Goal: Information Seeking & Learning: Check status

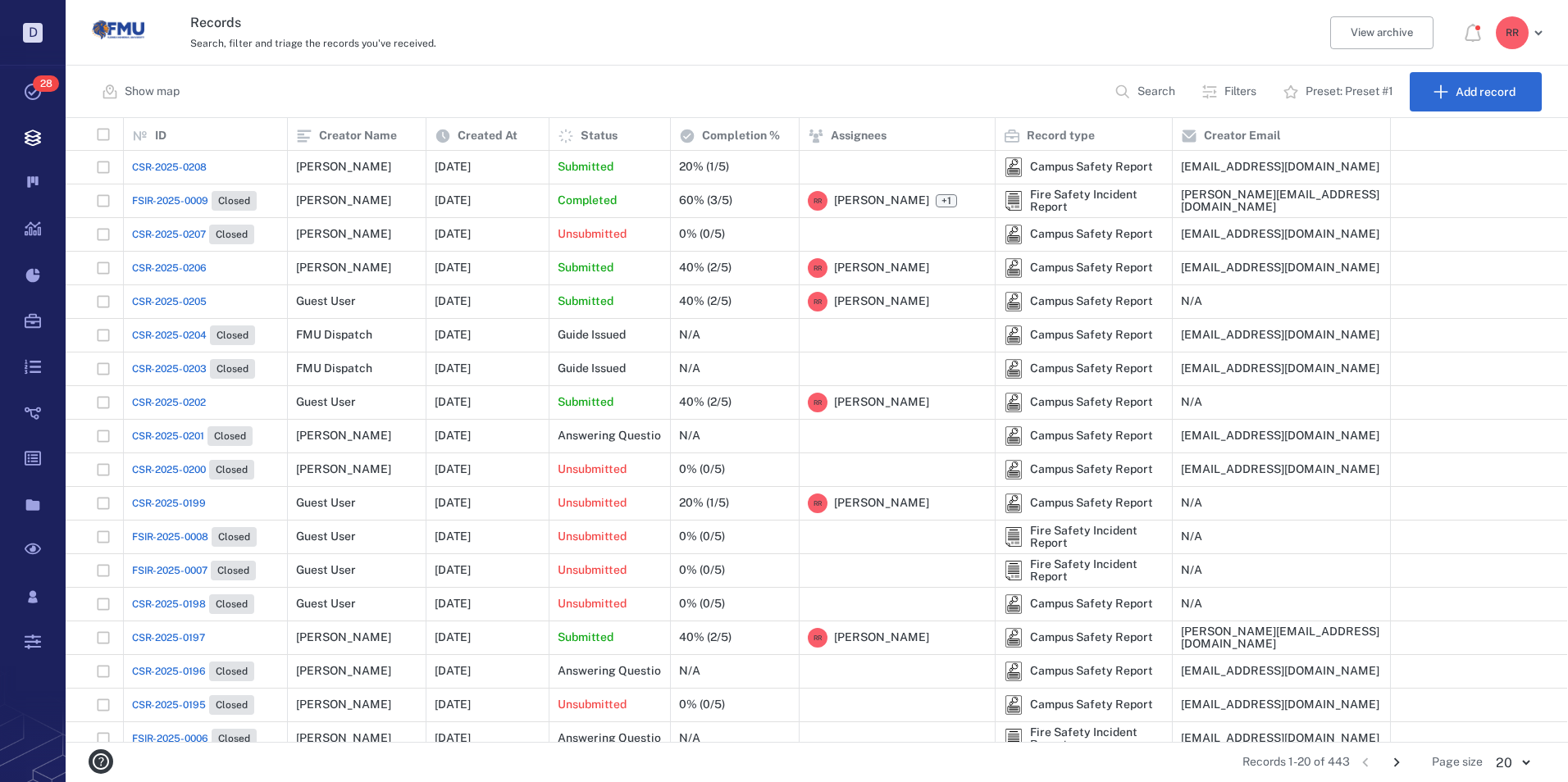
scroll to position [81, 0]
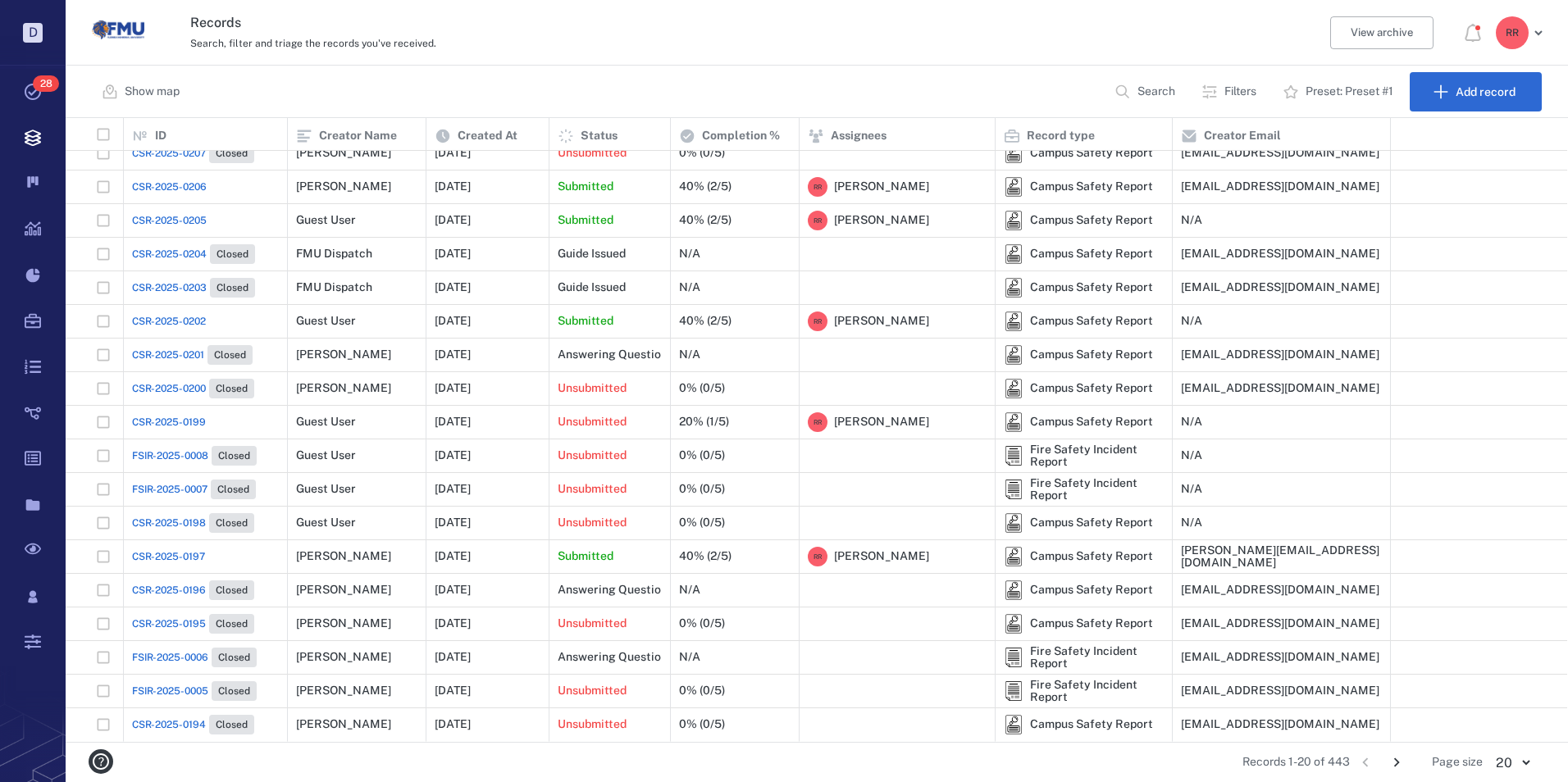
click at [1520, 760] on body "D Tasks 28 Records Boards Dashboard Reports Record types Guide steps Rules Form…" at bounding box center [784, 391] width 1568 height 782
click at [1511, 725] on li "50" at bounding box center [1512, 725] width 57 height 30
type input "**"
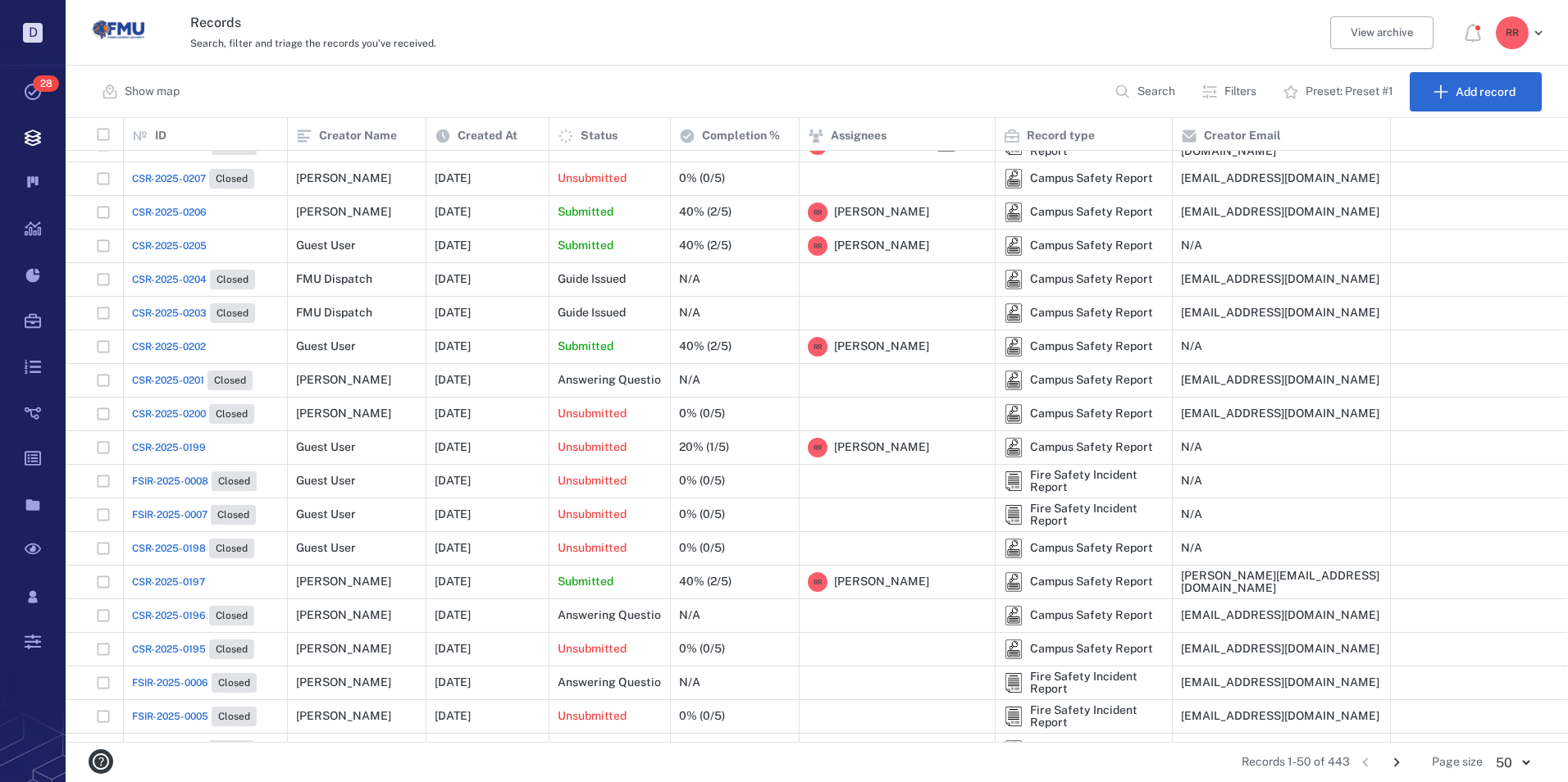
scroll to position [82, 0]
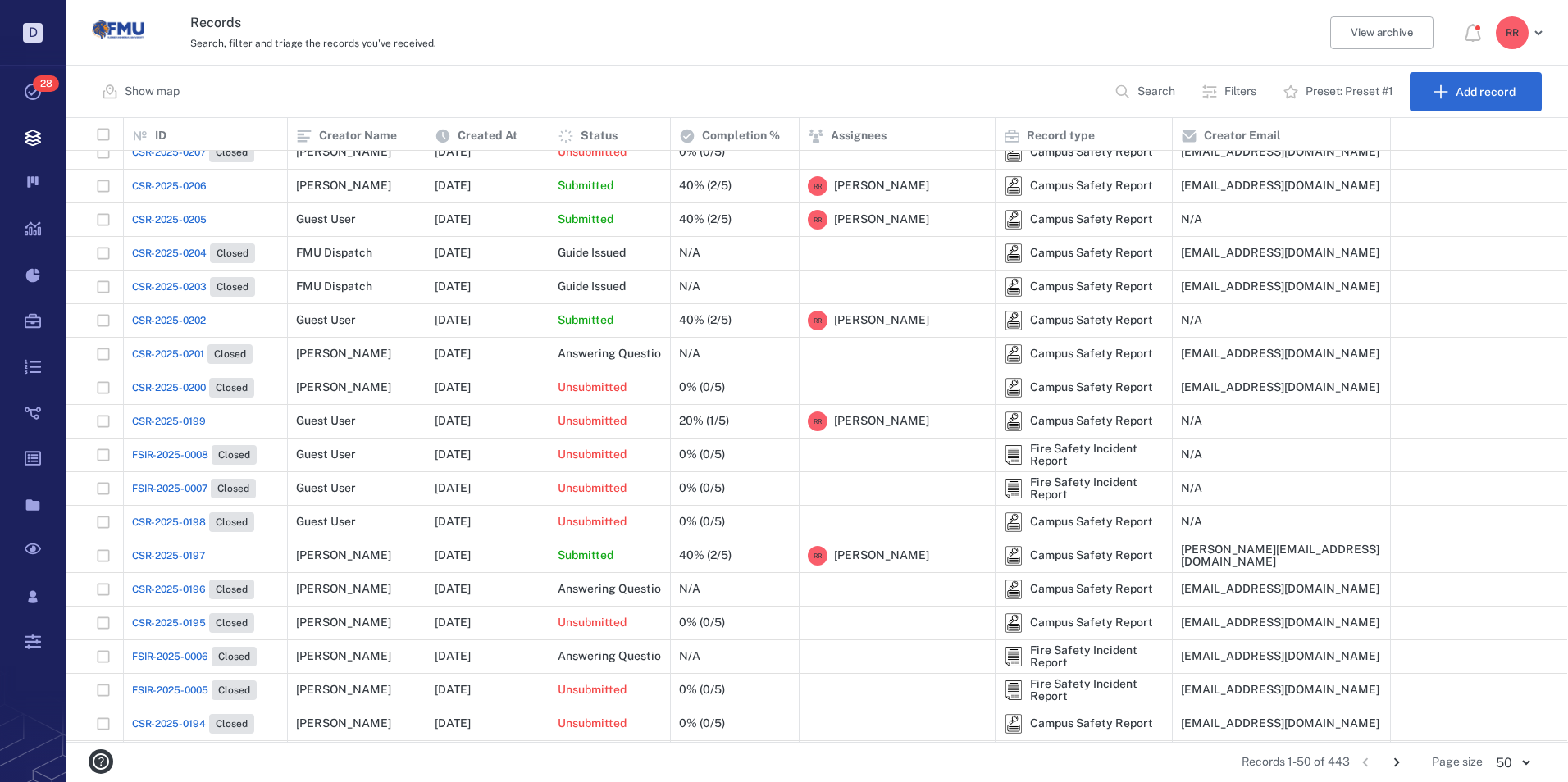
click at [179, 557] on span "CSR-2025-0197" at bounding box center [169, 556] width 73 height 15
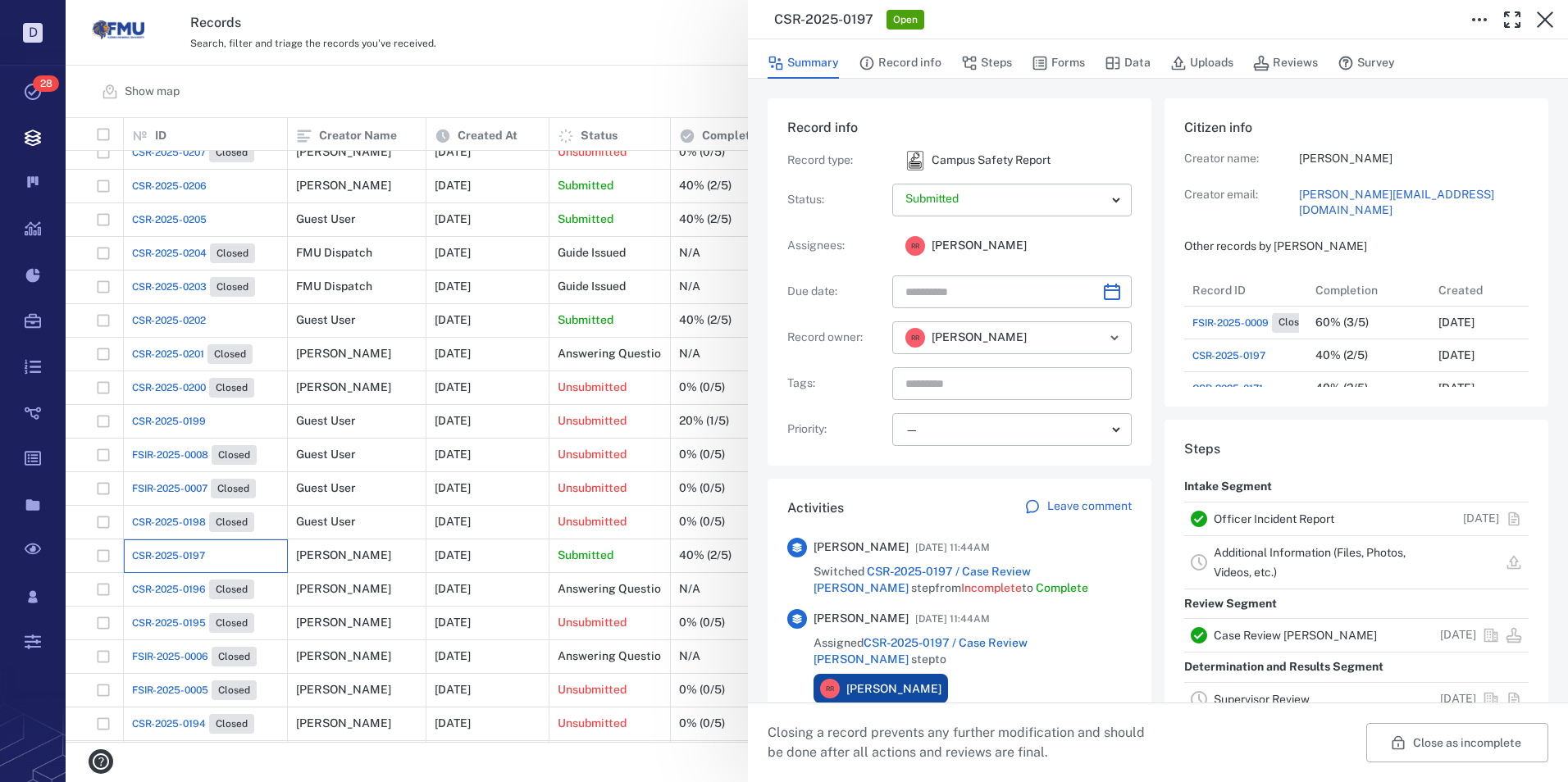
scroll to position [853, 313]
click at [1242, 517] on link "Officer Incident Report" at bounding box center [1273, 519] width 120 height 13
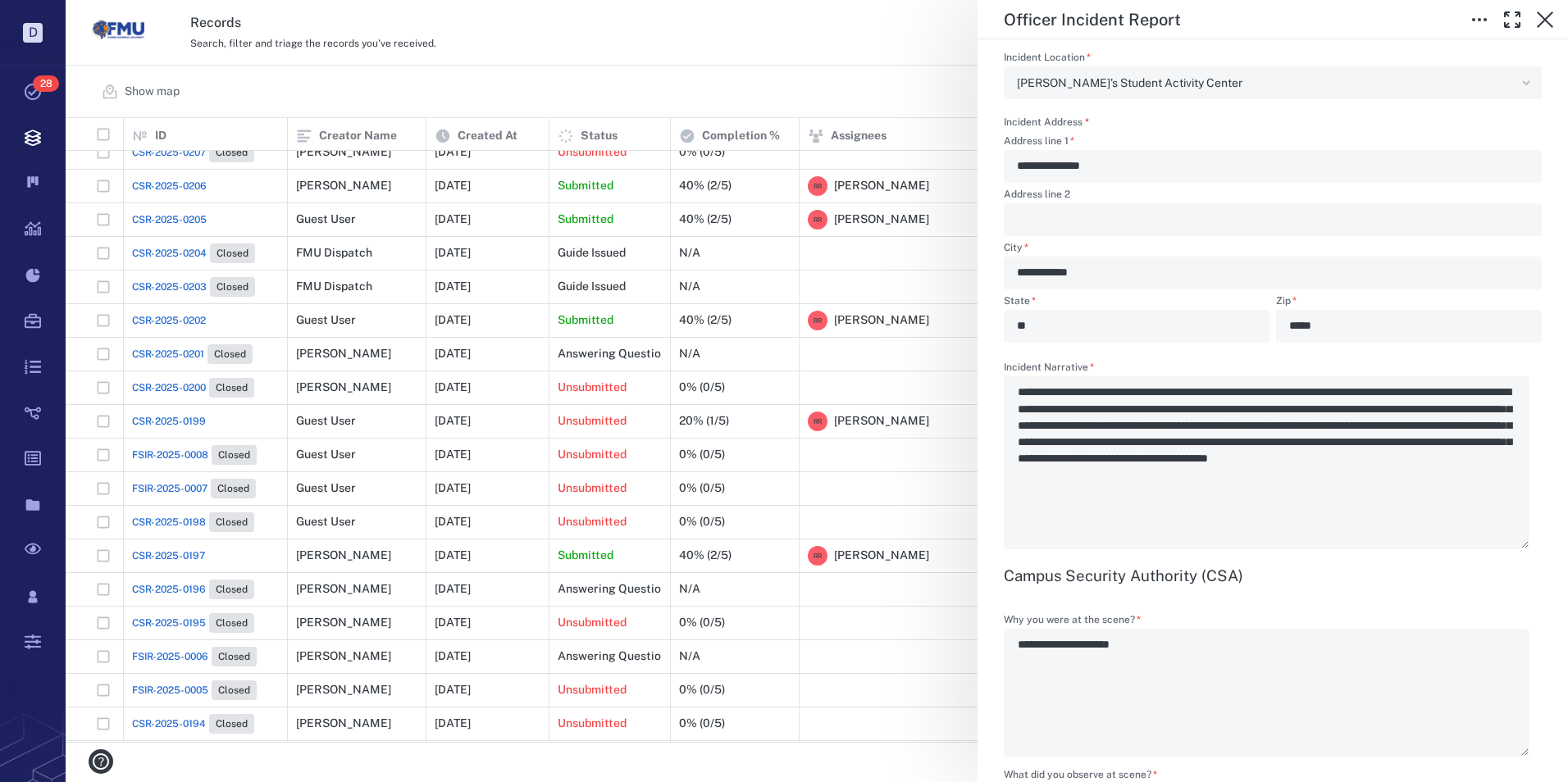
scroll to position [1558, 0]
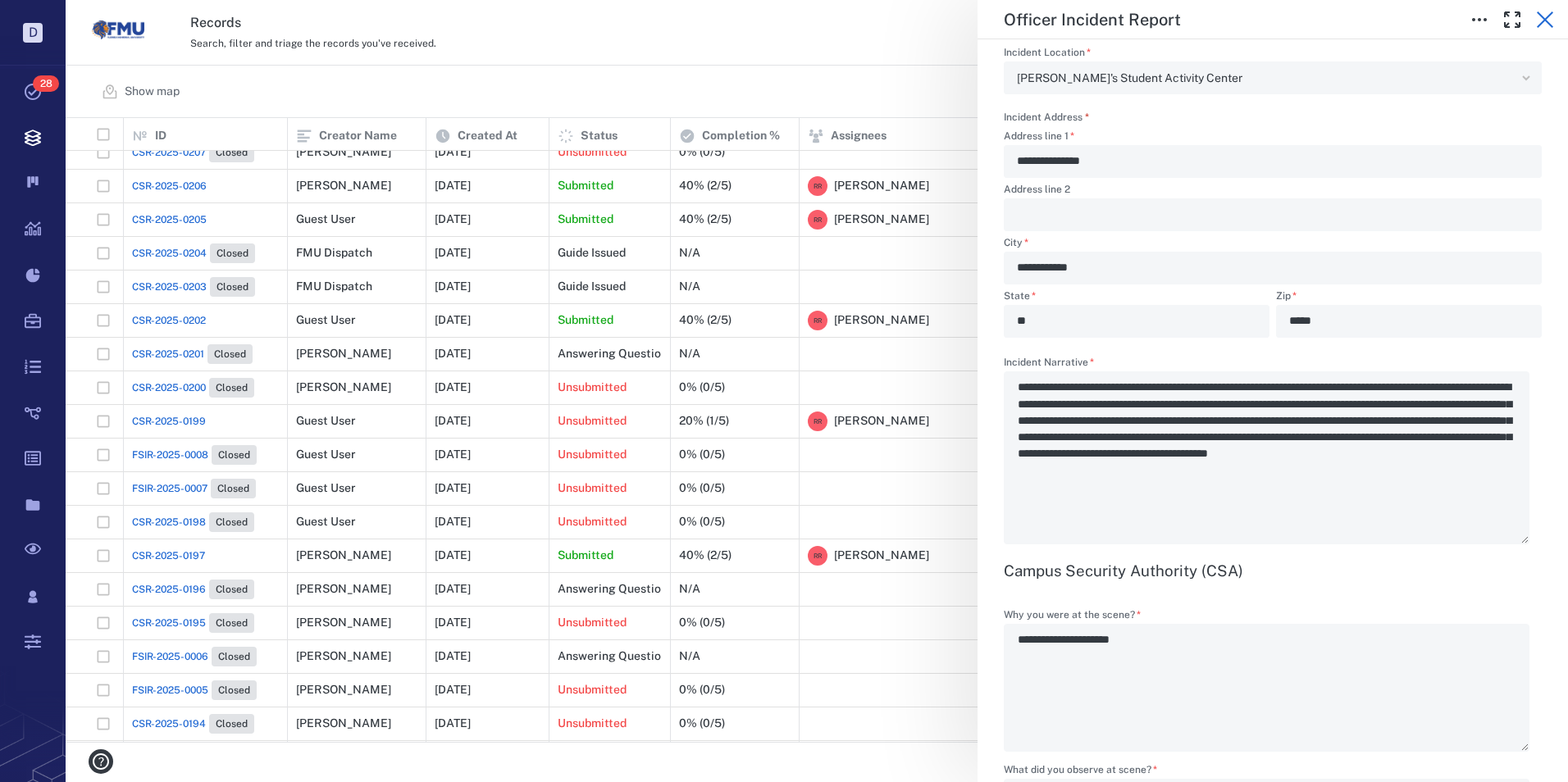
click at [1543, 17] on icon "button" at bounding box center [1545, 20] width 17 height 17
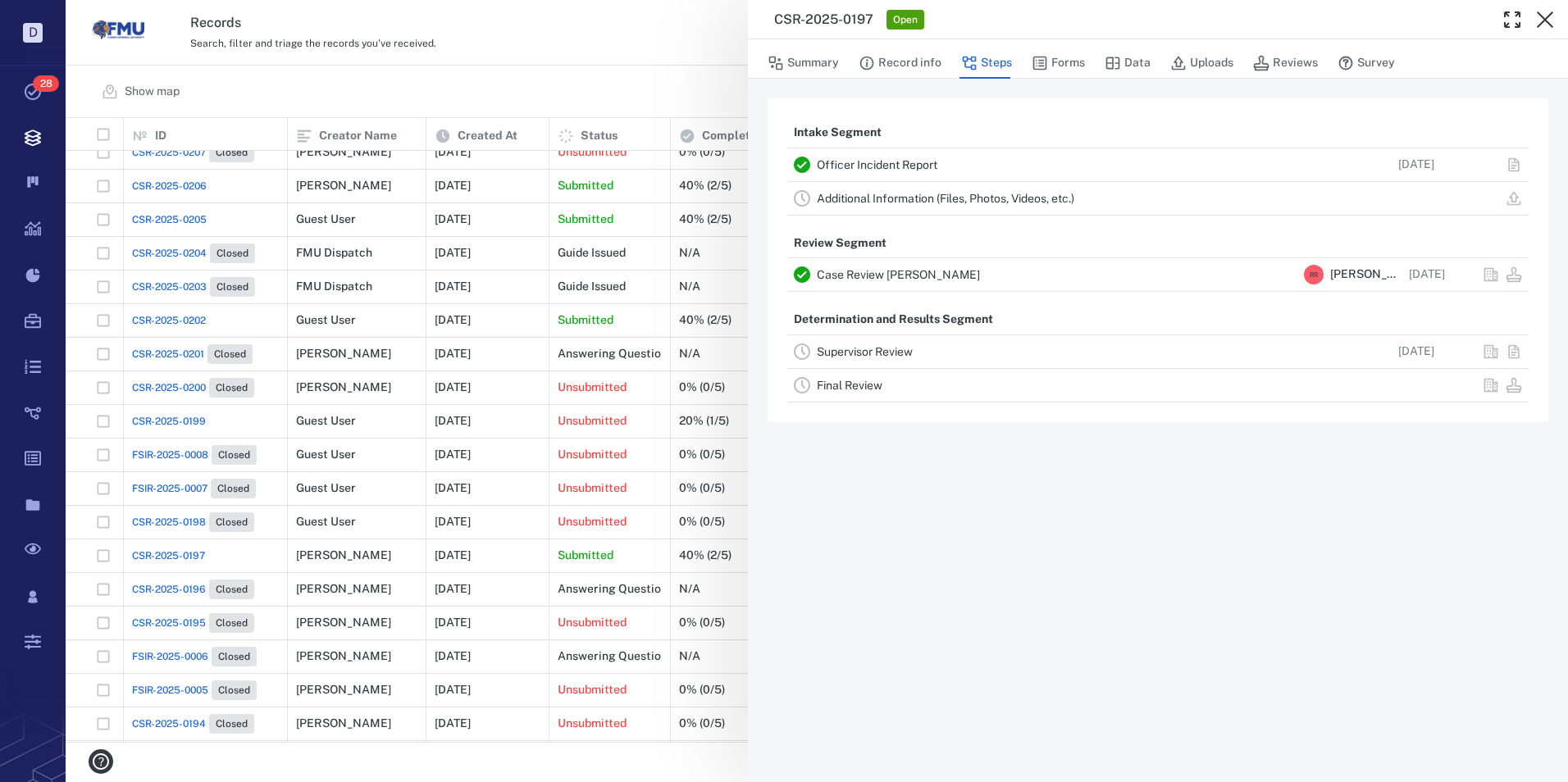
click at [1546, 17] on icon "button" at bounding box center [1545, 20] width 20 height 20
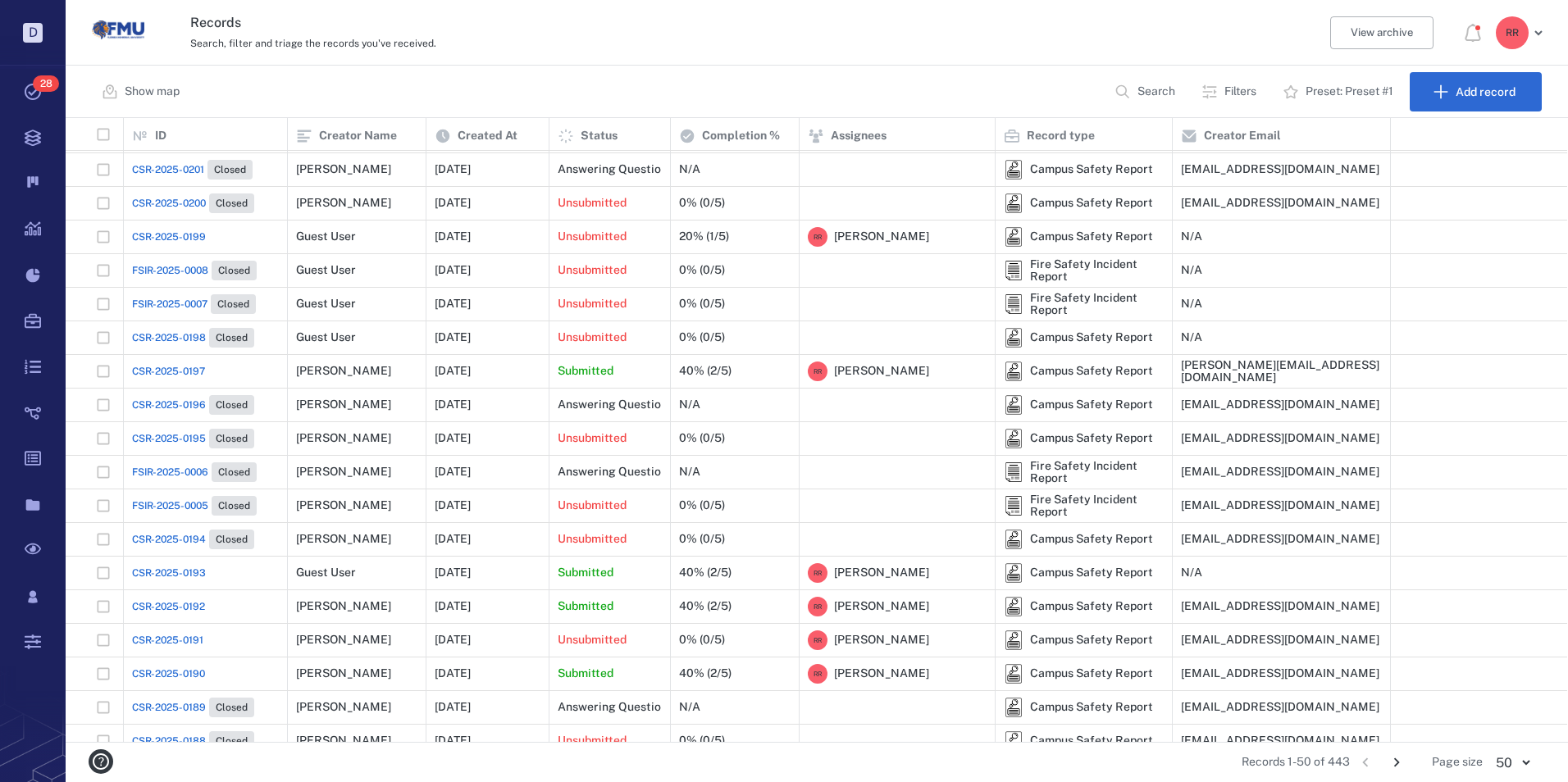
scroll to position [328, 0]
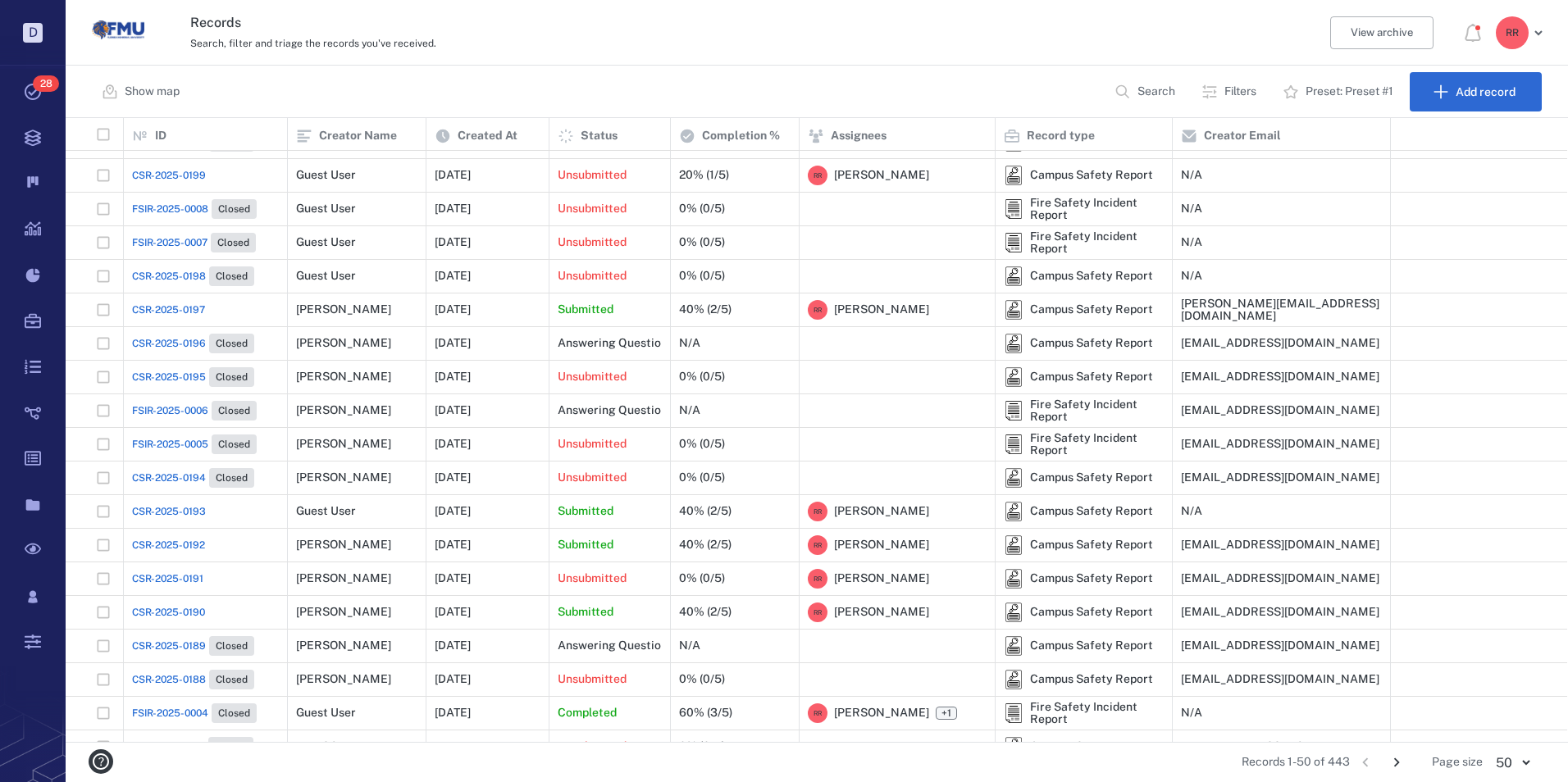
click at [169, 548] on span "CSR-2025-0192" at bounding box center [169, 545] width 73 height 15
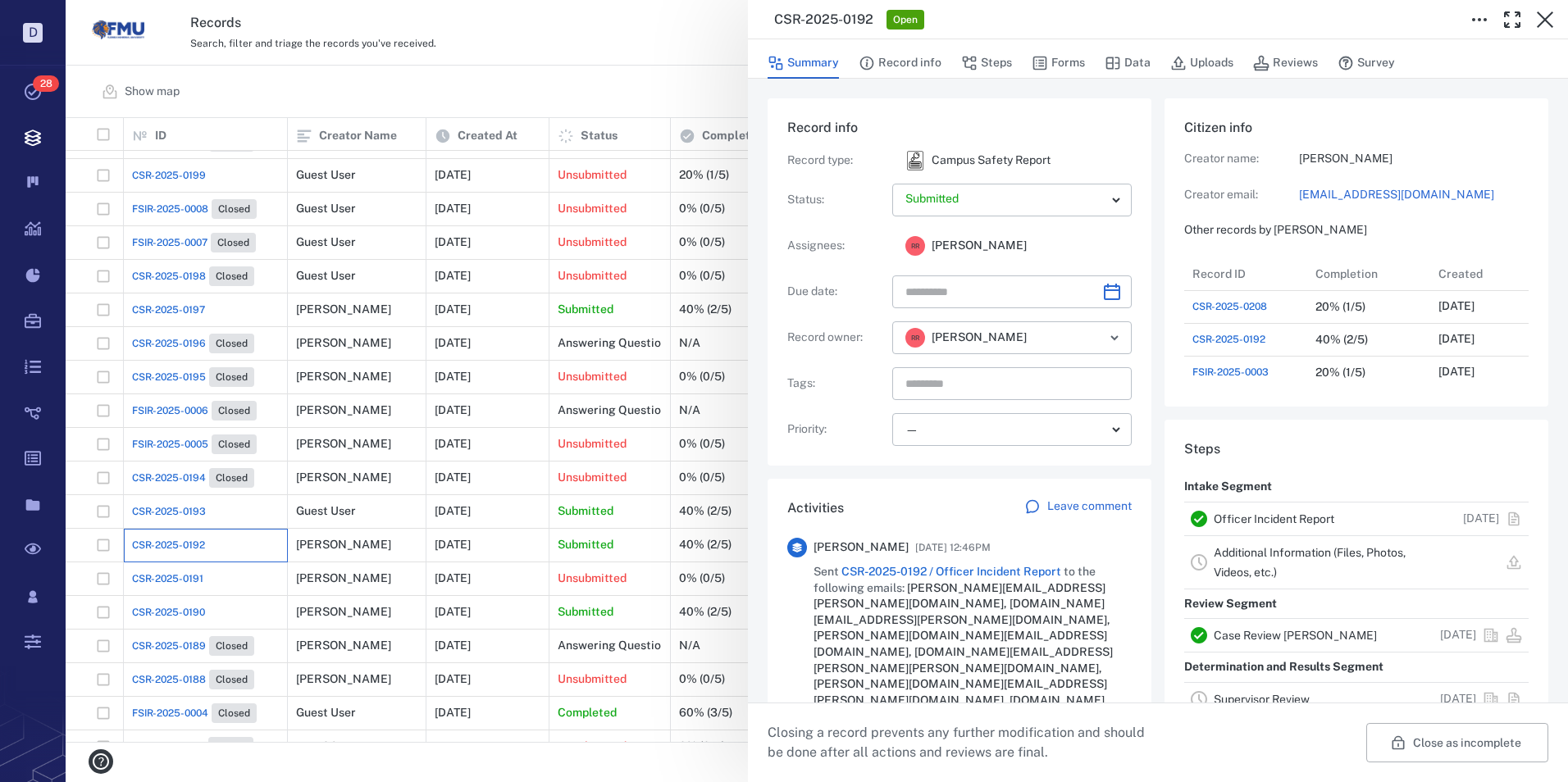
scroll to position [13, 13]
click at [1283, 519] on link "Officer Incident Report" at bounding box center [1273, 519] width 120 height 13
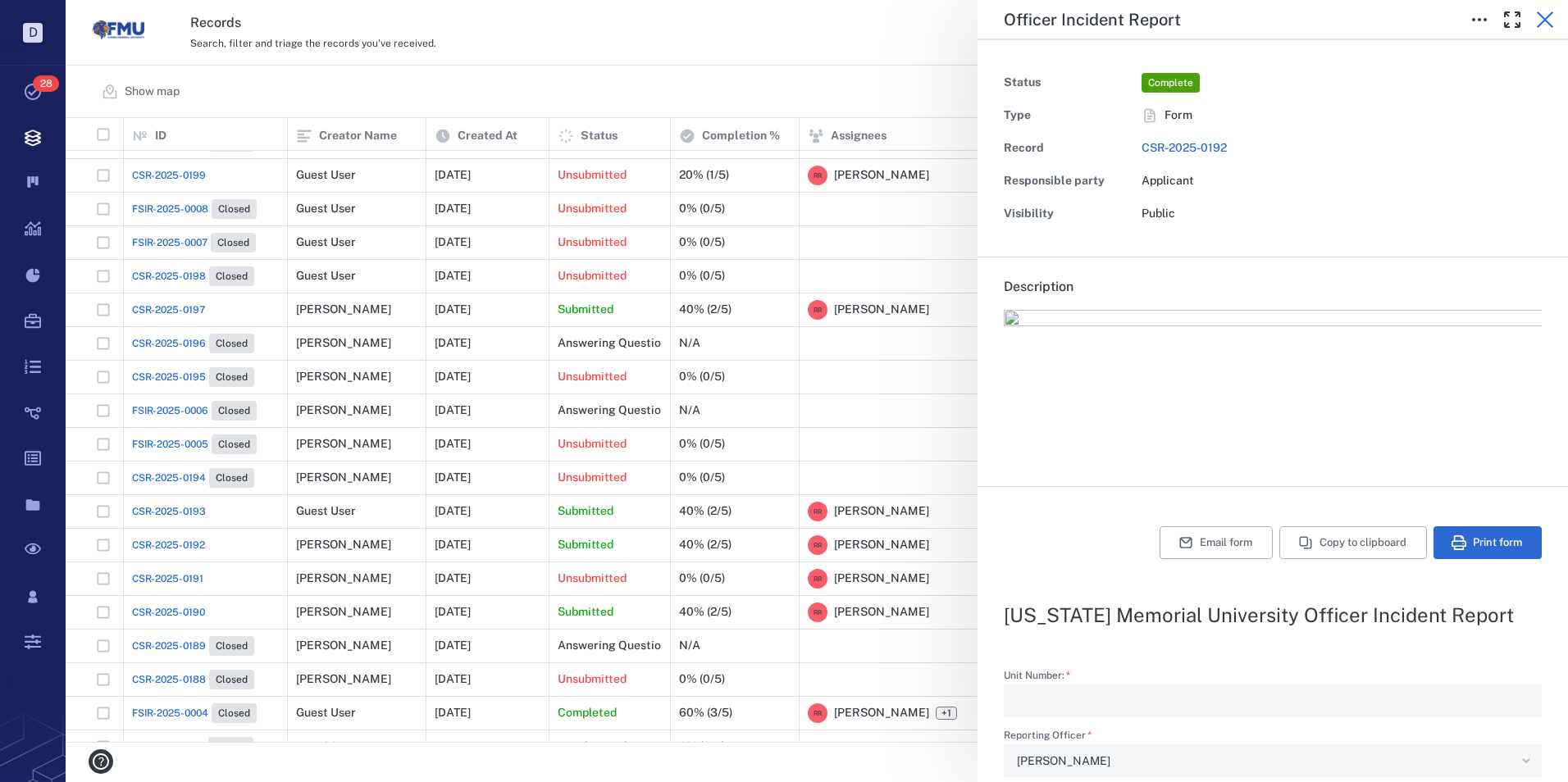
click at [1541, 13] on icon "button" at bounding box center [1545, 20] width 20 height 20
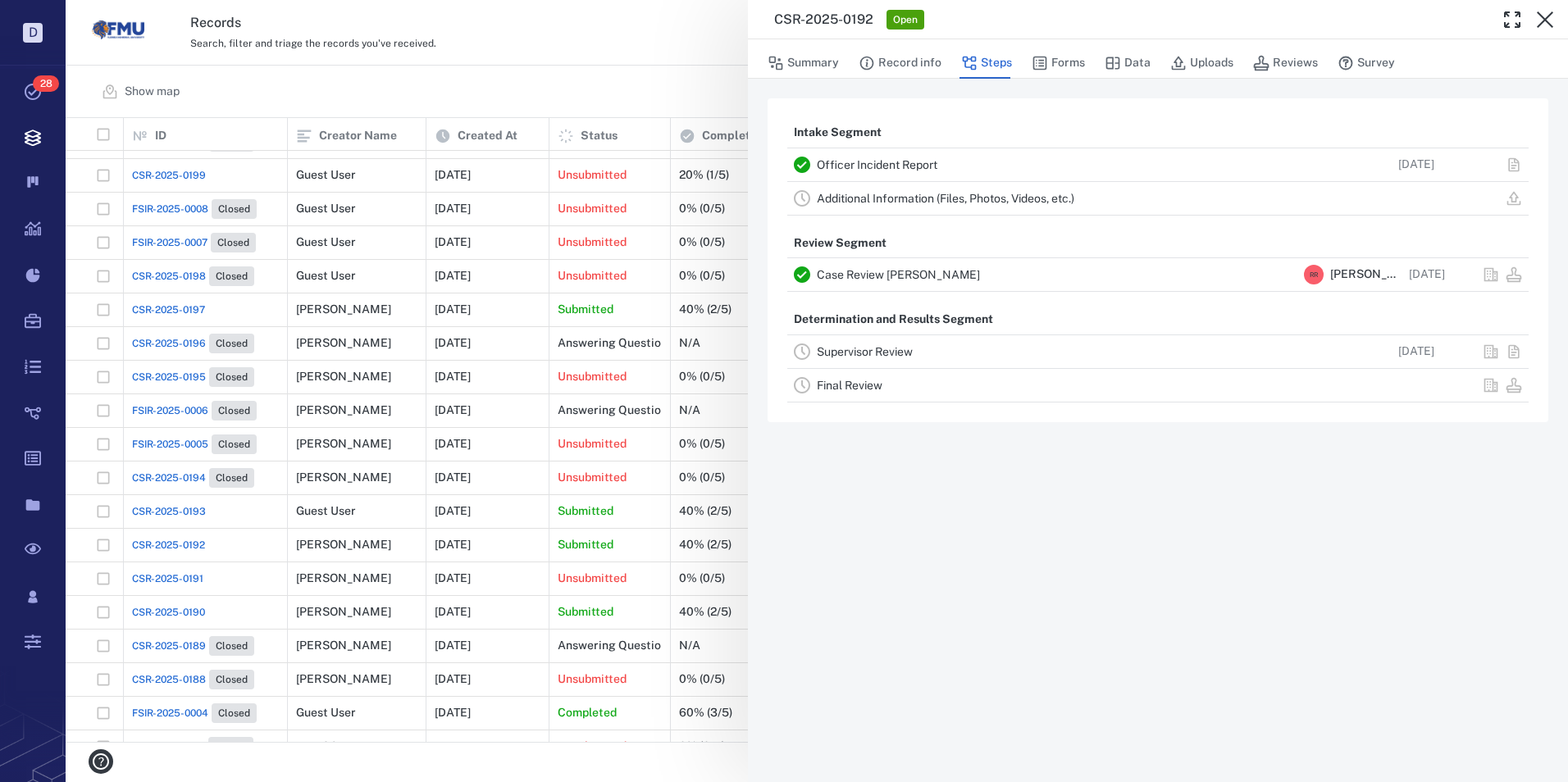
click at [162, 514] on div "CSR-2025-0192 Open Summary Record info Steps Forms Data Uploads Reviews Survey …" at bounding box center [817, 391] width 1502 height 782
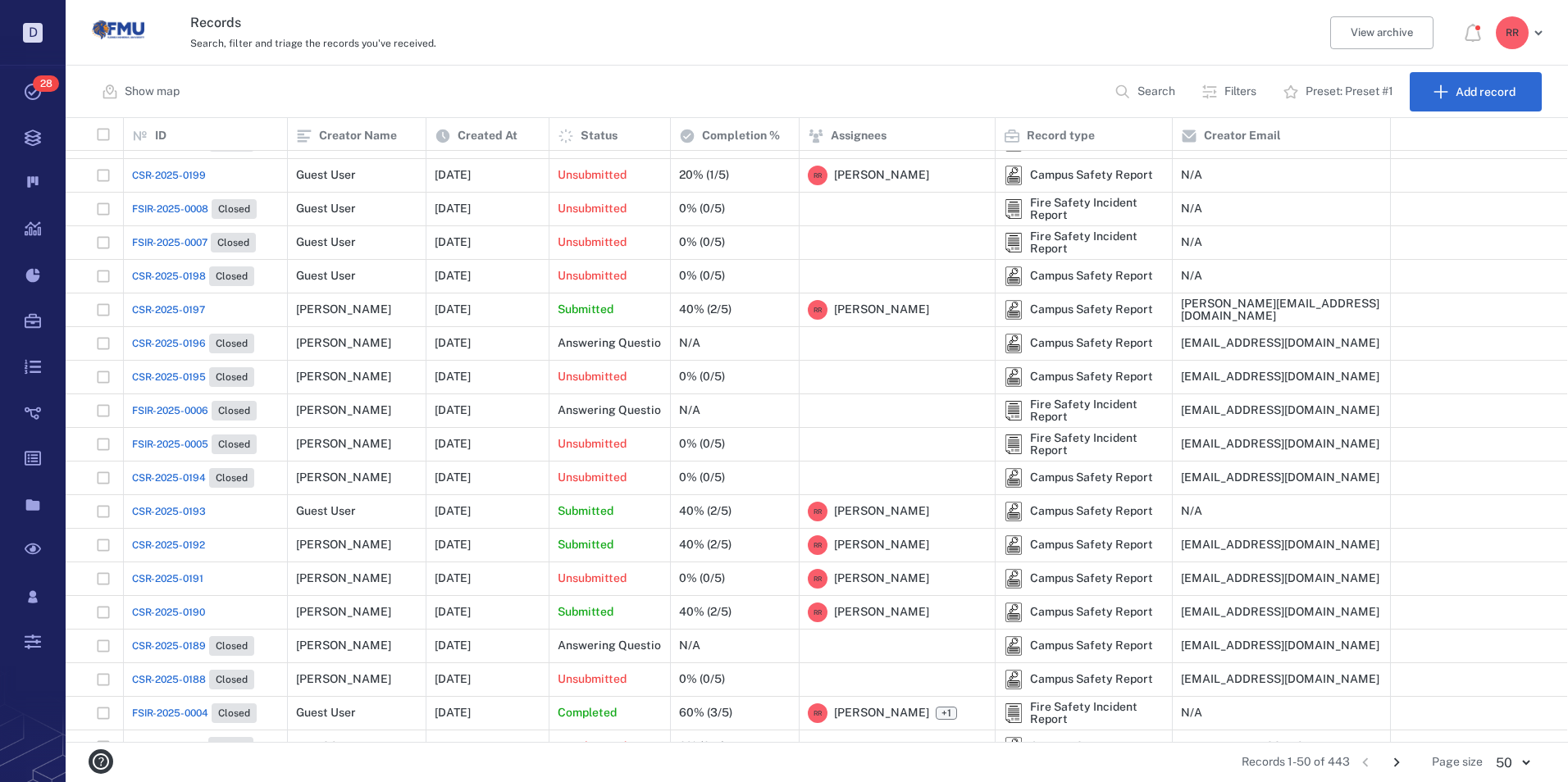
click at [164, 512] on span "CSR-2025-0193" at bounding box center [169, 512] width 74 height 15
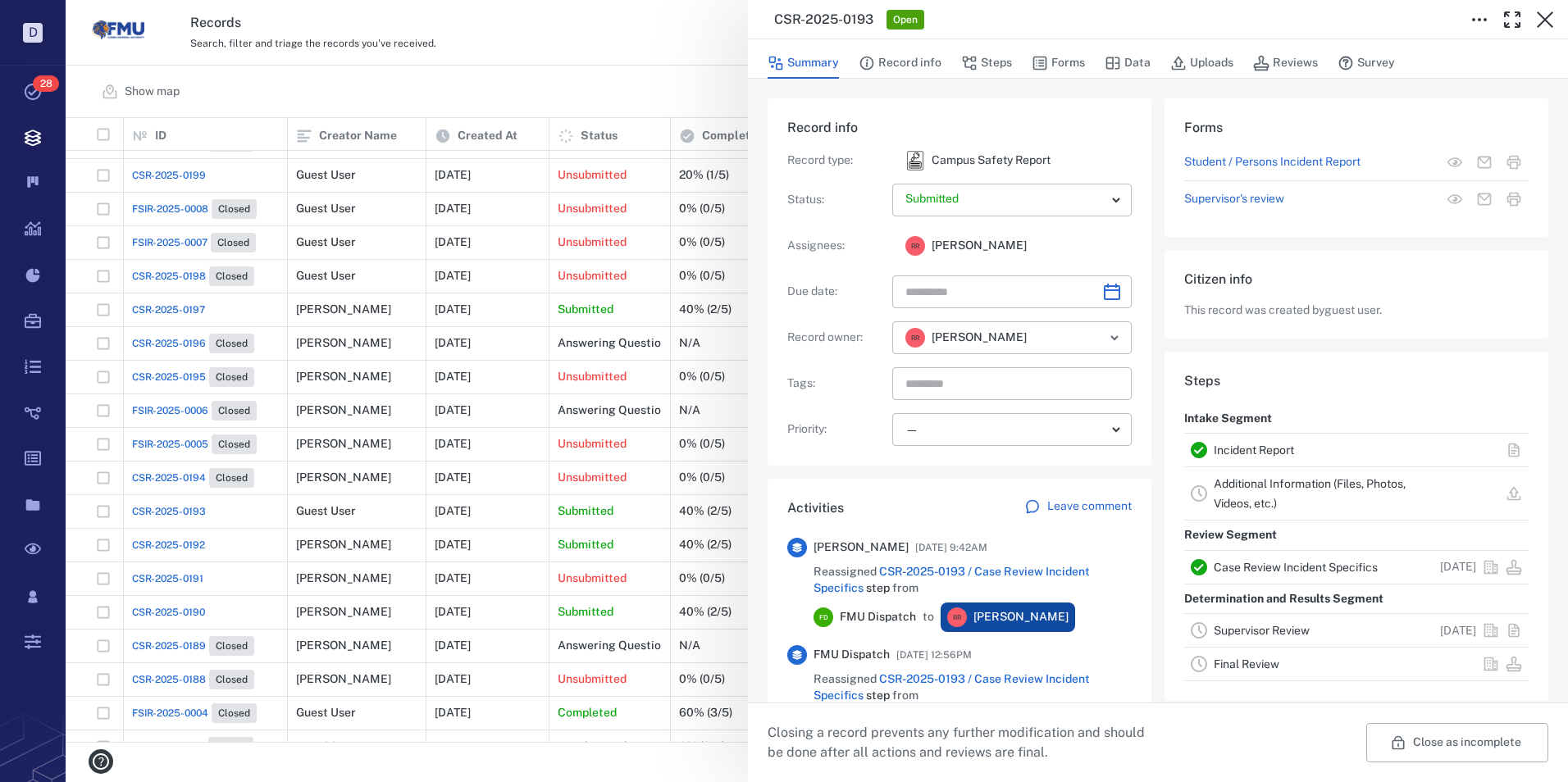
click at [1259, 450] on link "Incident Report" at bounding box center [1253, 450] width 81 height 13
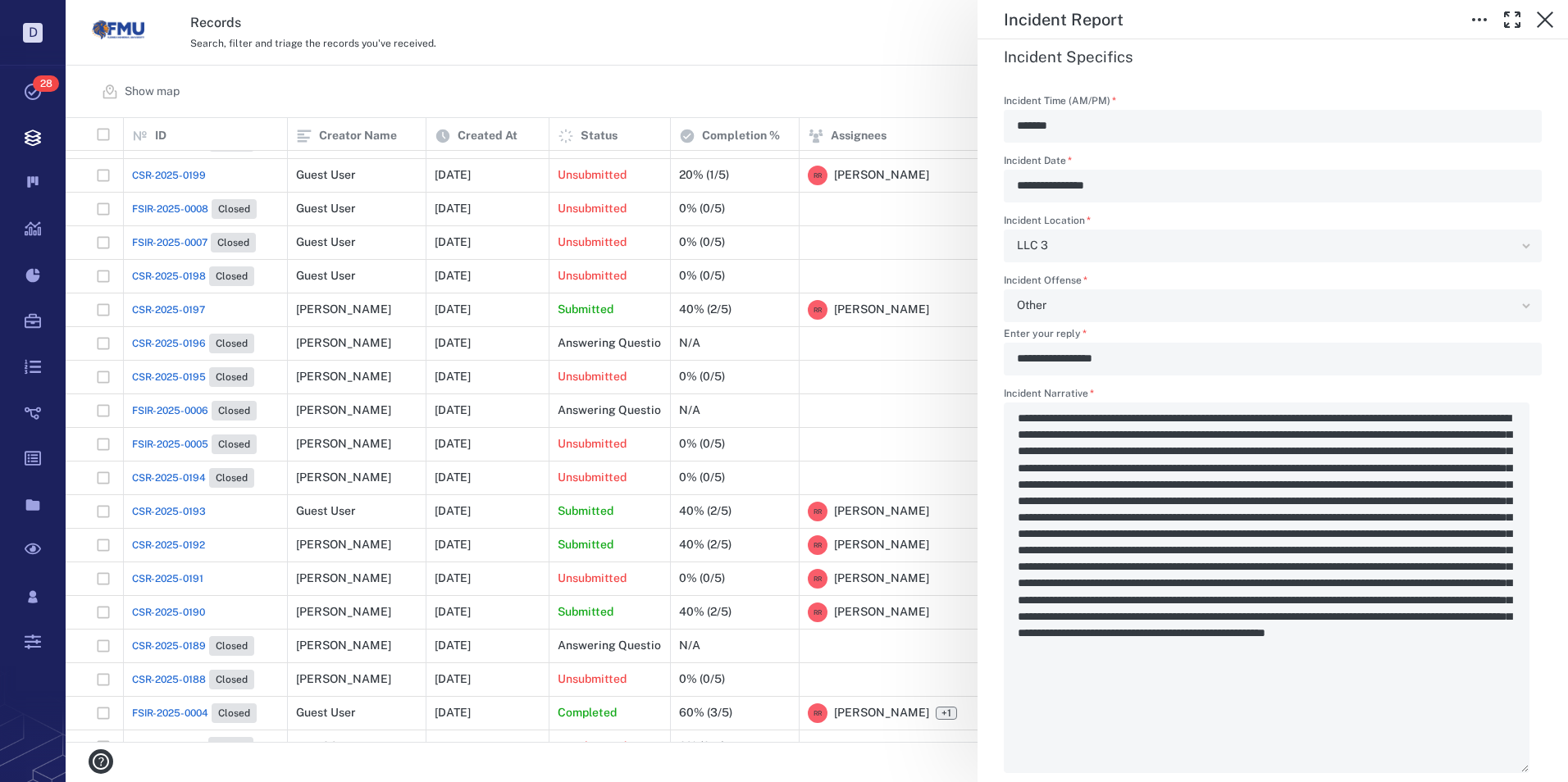
scroll to position [2501, 0]
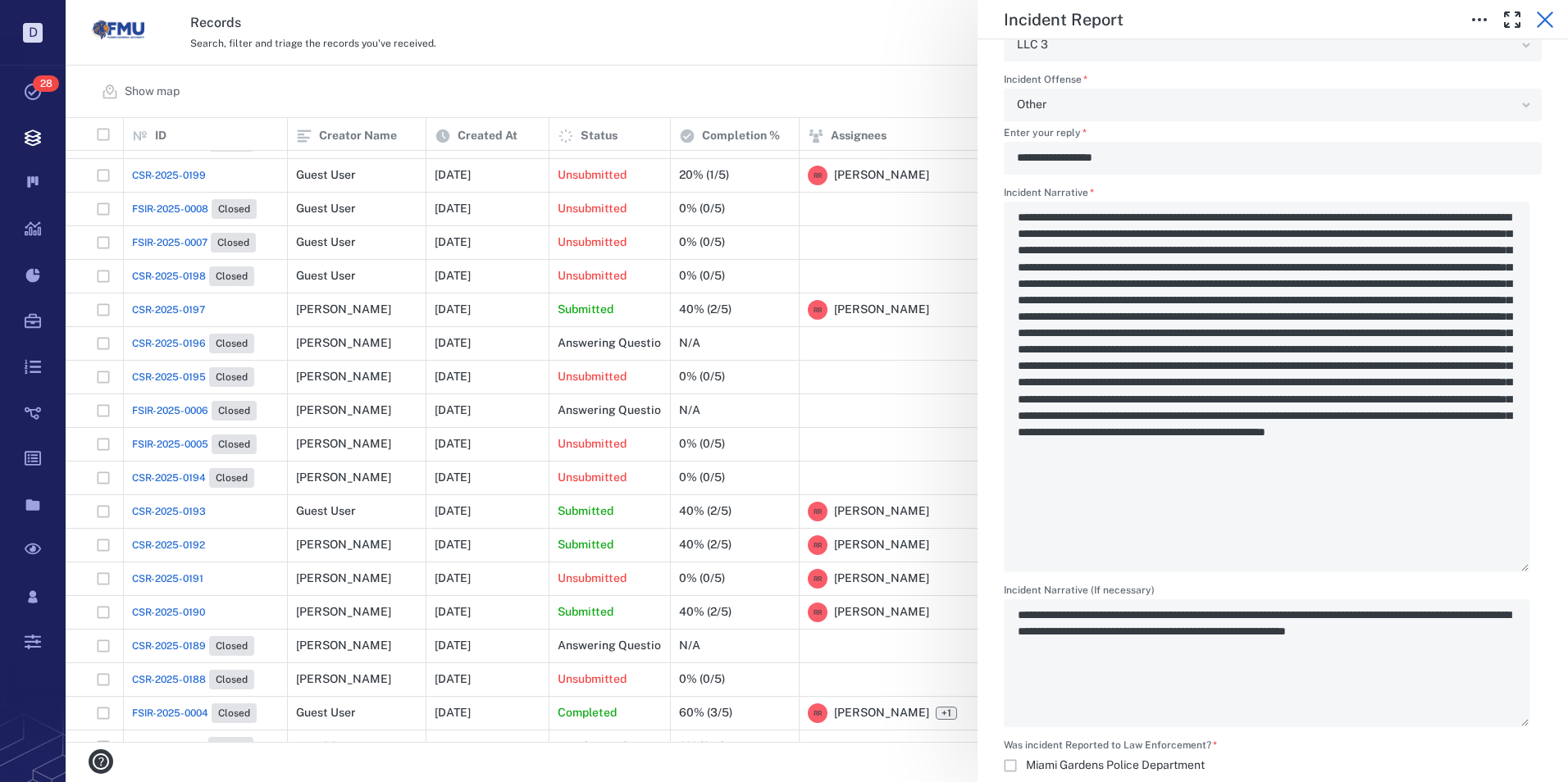
click at [1539, 17] on icon "button" at bounding box center [1545, 20] width 20 height 20
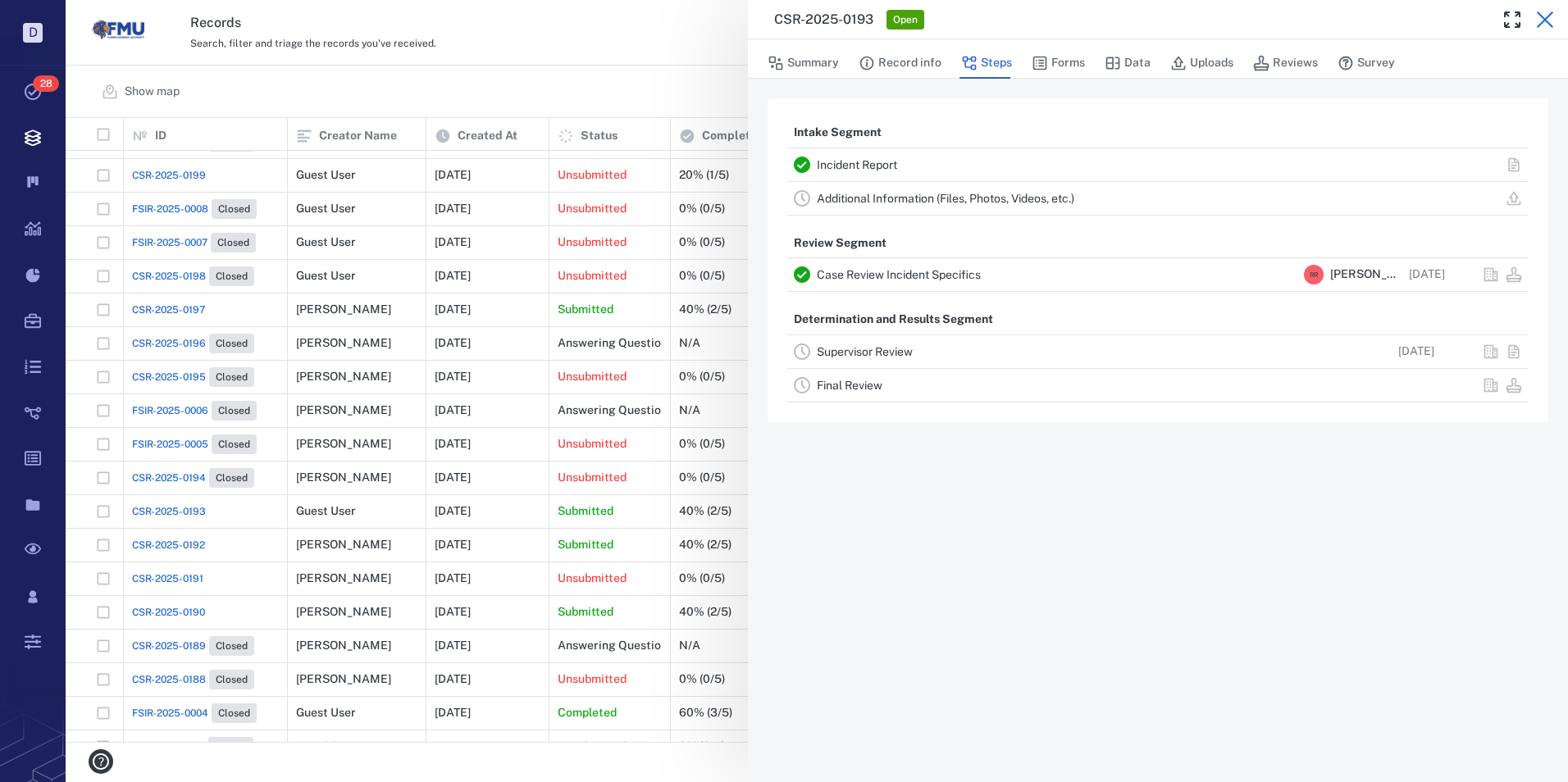
click at [1546, 15] on icon "button" at bounding box center [1545, 20] width 20 height 20
